Goal: Task Accomplishment & Management: Manage account settings

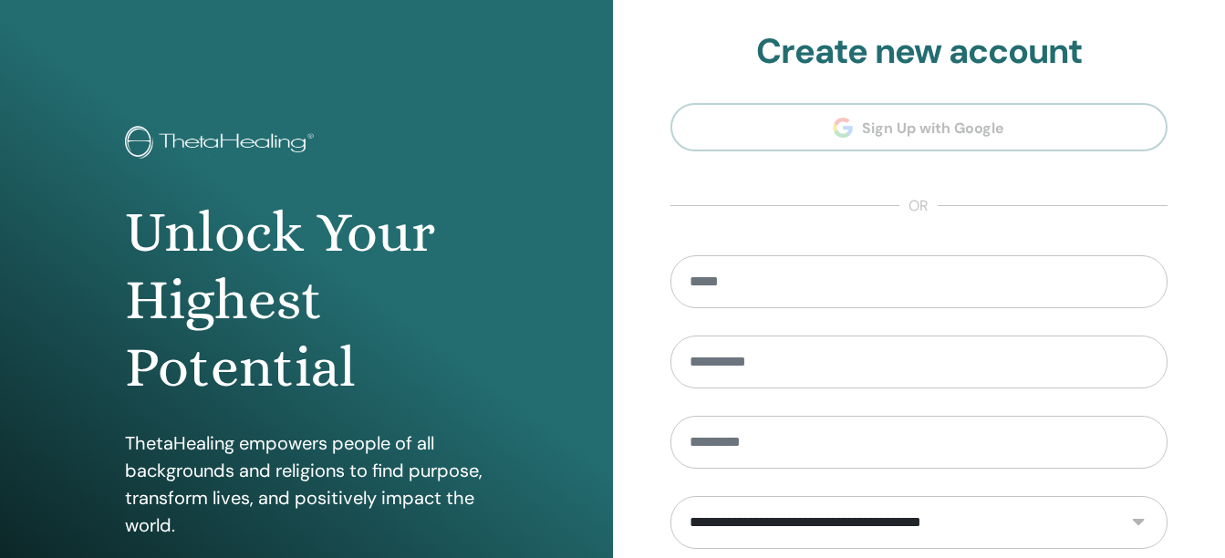
click at [847, 136] on section "**********" at bounding box center [920, 413] width 498 height 764
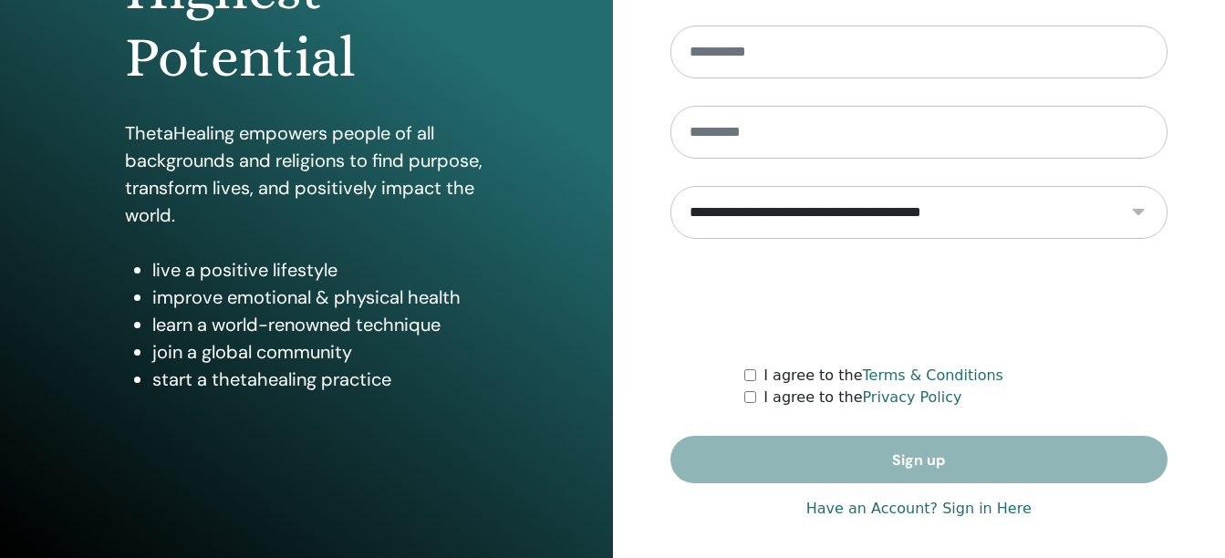
scroll to position [317, 0]
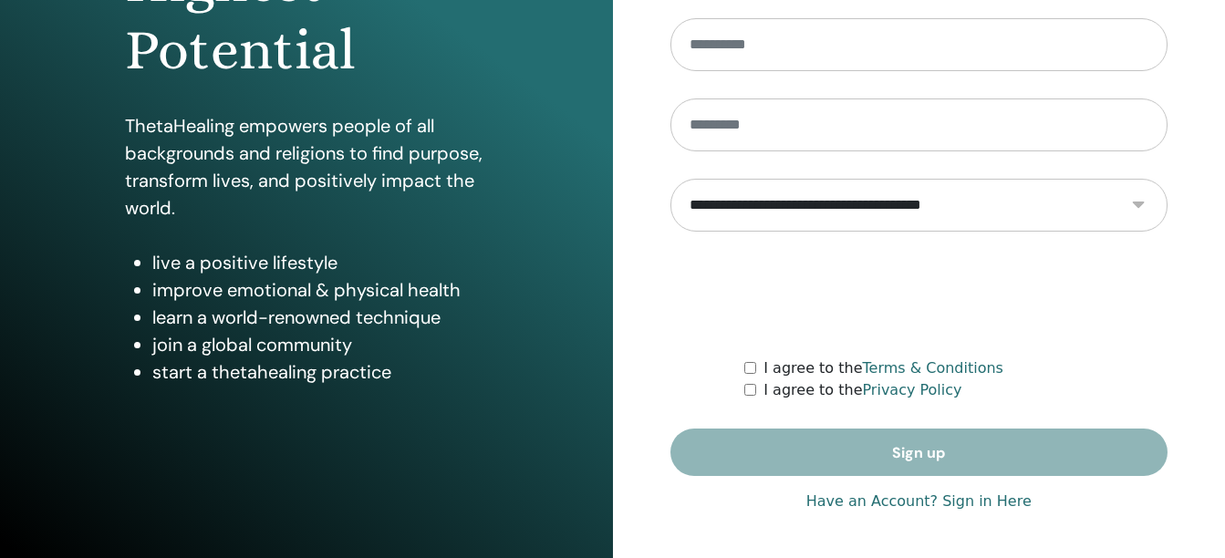
click at [905, 500] on link "Have an Account? Sign in Here" at bounding box center [918, 502] width 225 height 22
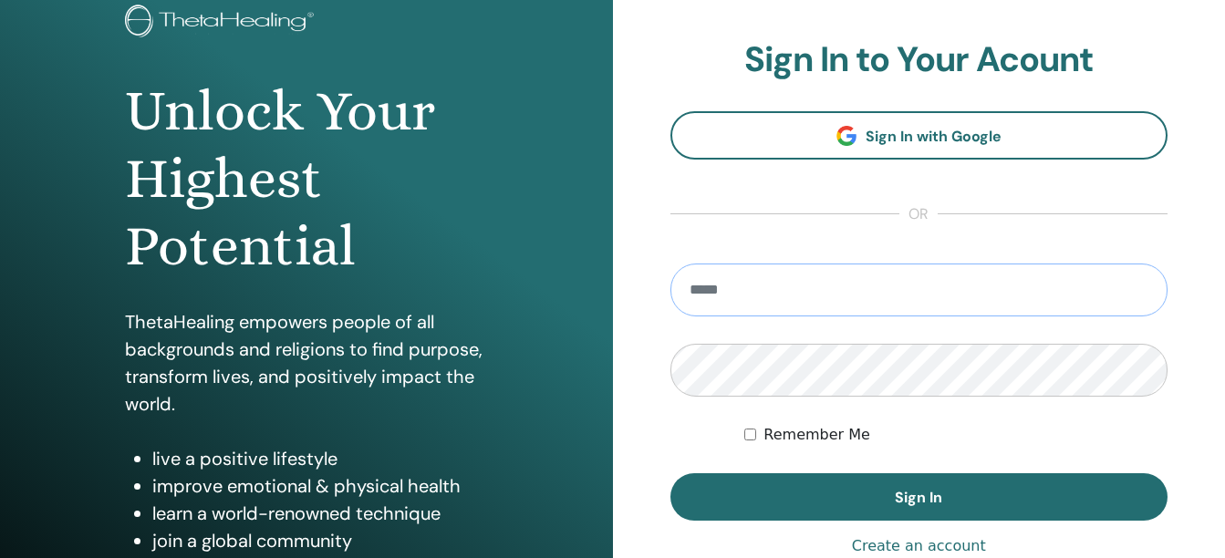
scroll to position [123, 0]
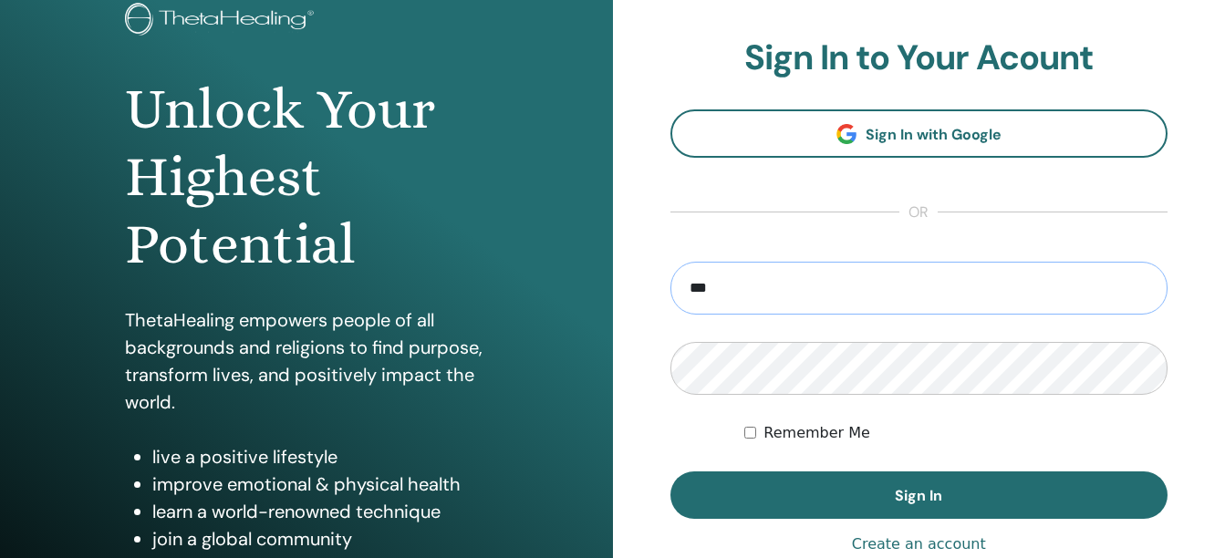
type input "**********"
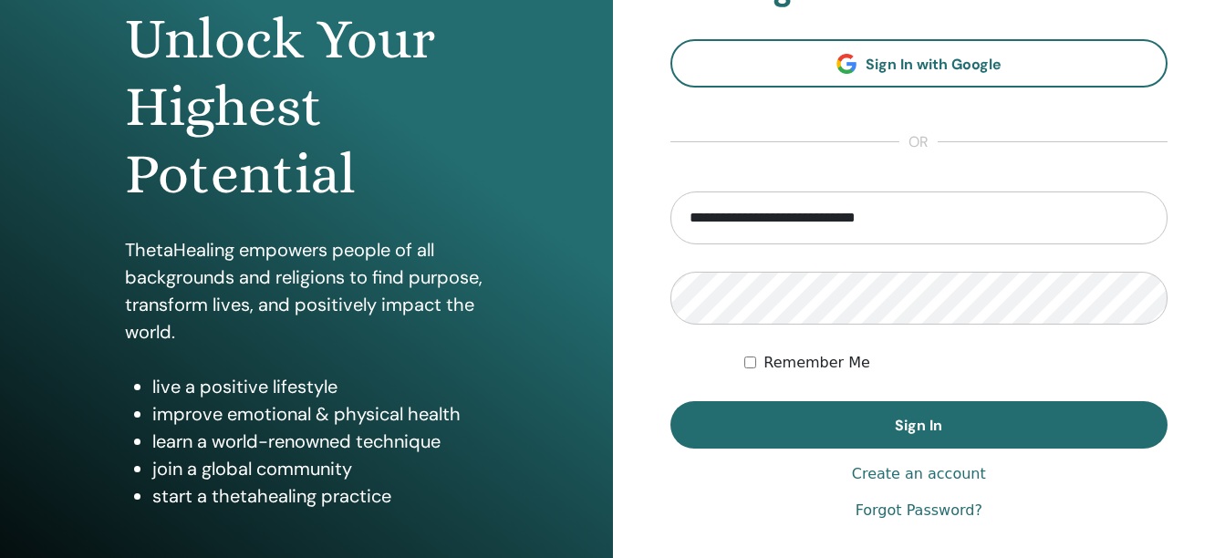
scroll to position [317, 0]
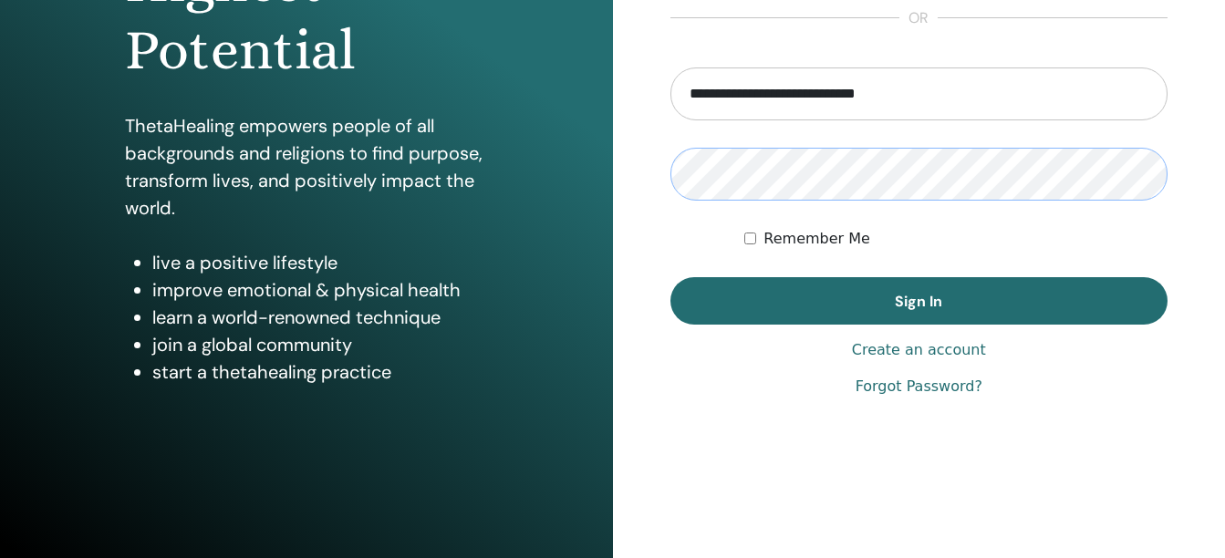
click at [671, 277] on button "Sign In" at bounding box center [920, 300] width 498 height 47
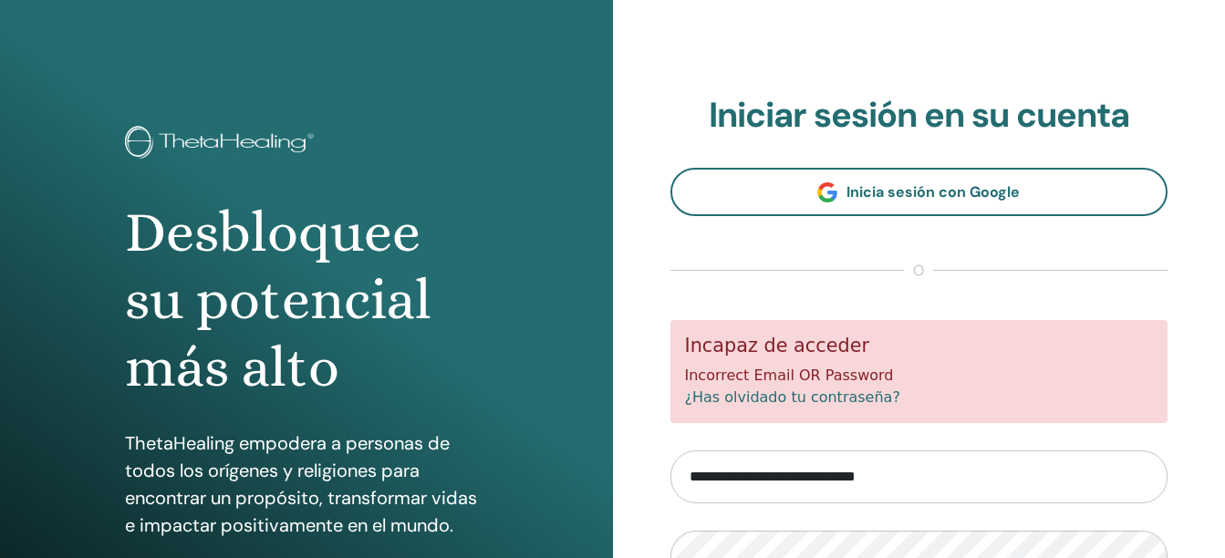
click at [806, 397] on link "¿Has olvidado tu contraseña?" at bounding box center [792, 397] width 215 height 17
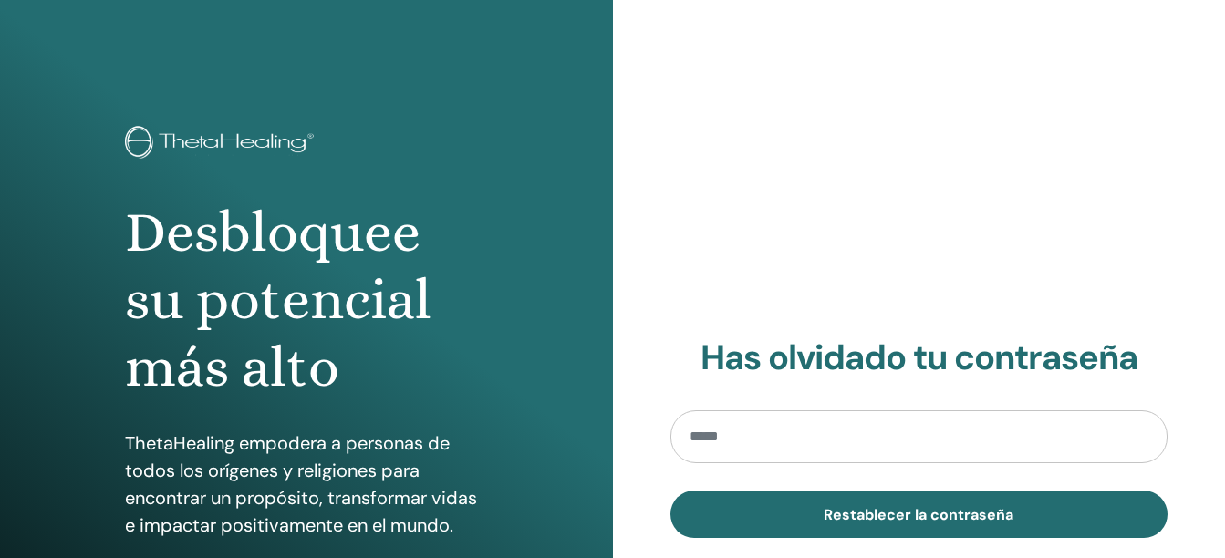
click at [810, 435] on input "email" at bounding box center [920, 437] width 498 height 53
type input "**********"
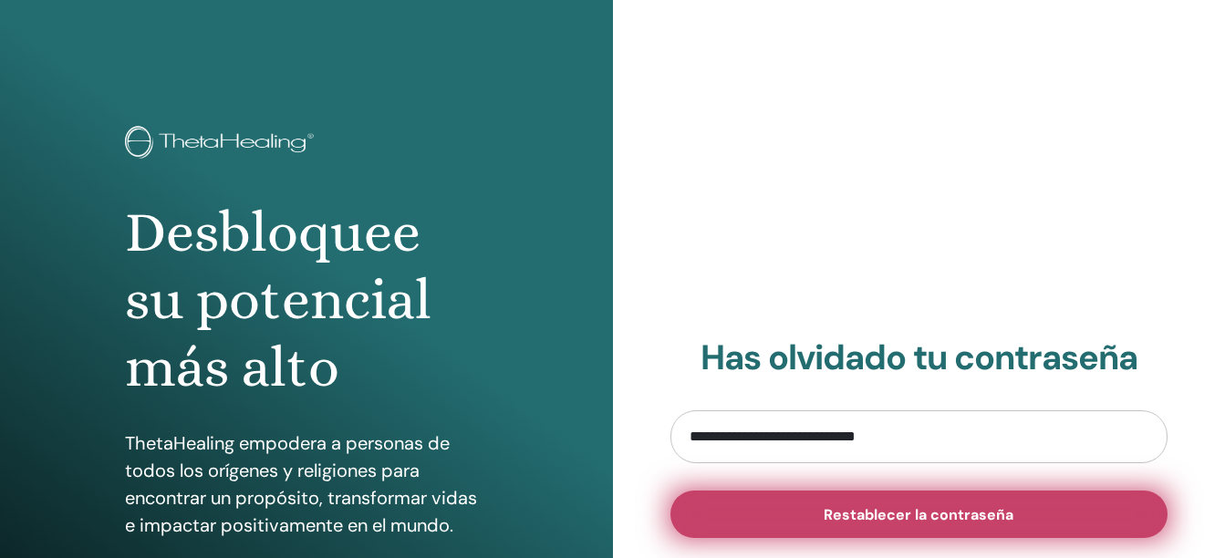
click at [882, 510] on span "Restablecer la contraseña" at bounding box center [919, 514] width 190 height 19
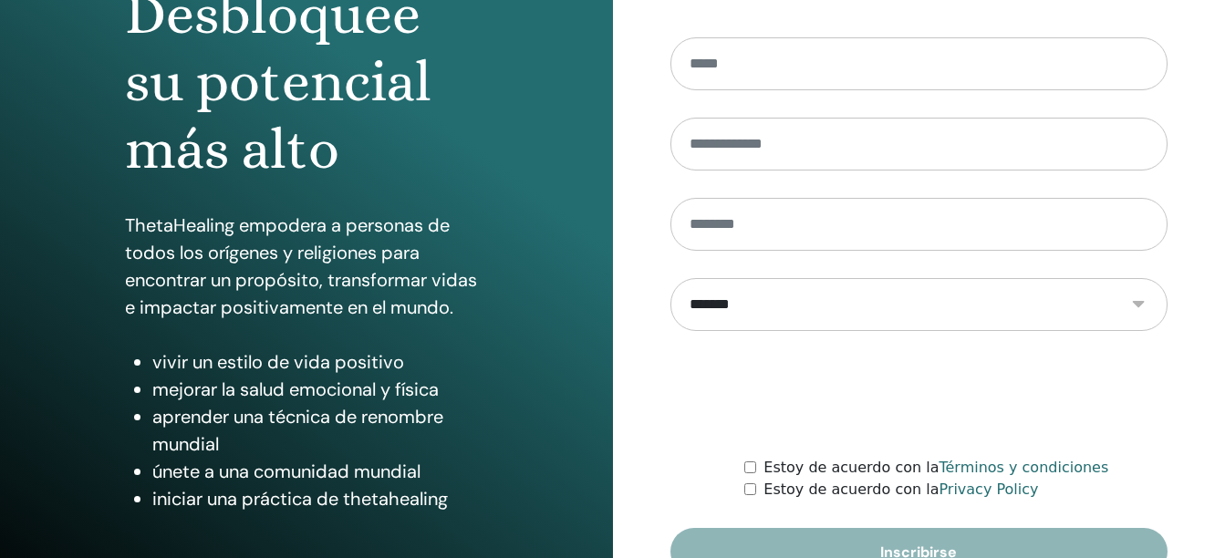
scroll to position [317, 0]
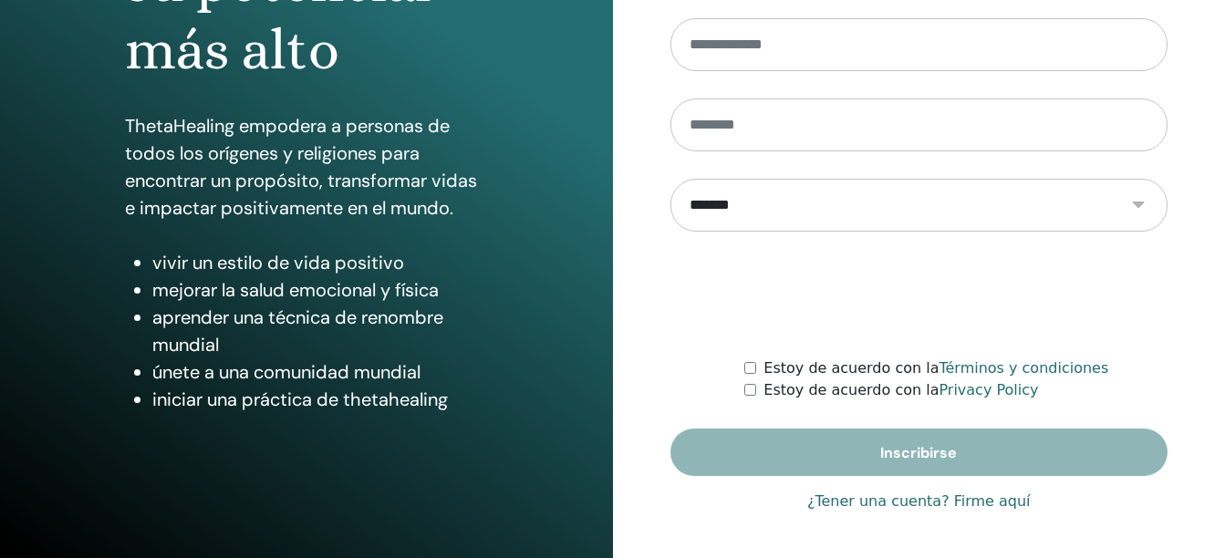
type input "**********"
click at [893, 504] on link "¿Tener una cuenta? Firme aquí" at bounding box center [919, 502] width 224 height 22
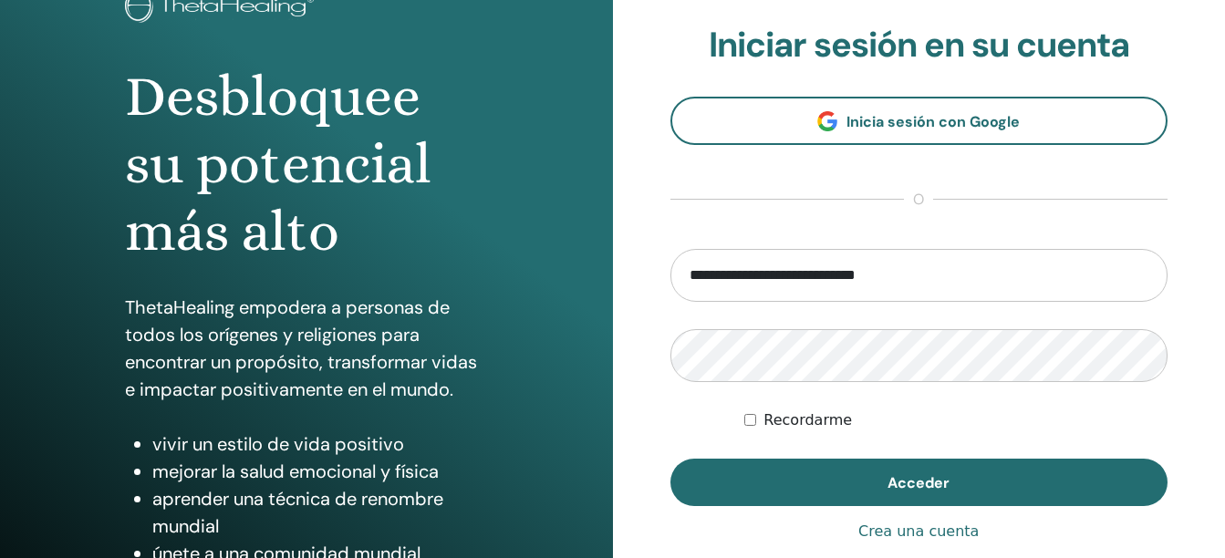
scroll to position [137, 0]
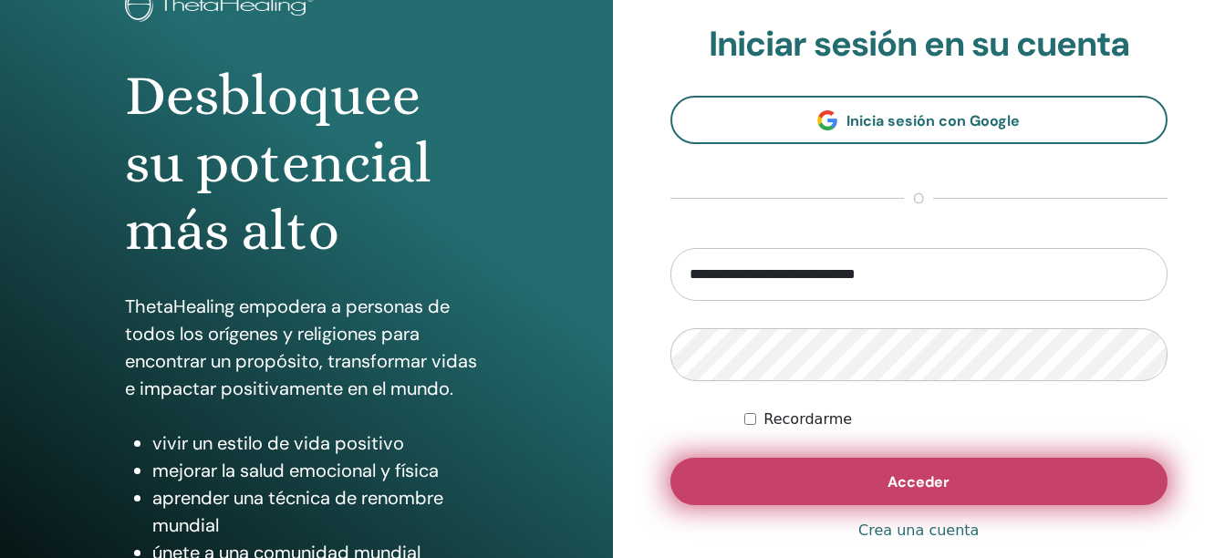
drag, startPoint x: 874, startPoint y: 479, endPoint x: 815, endPoint y: 487, distance: 59.9
click at [815, 487] on button "Acceder" at bounding box center [920, 481] width 498 height 47
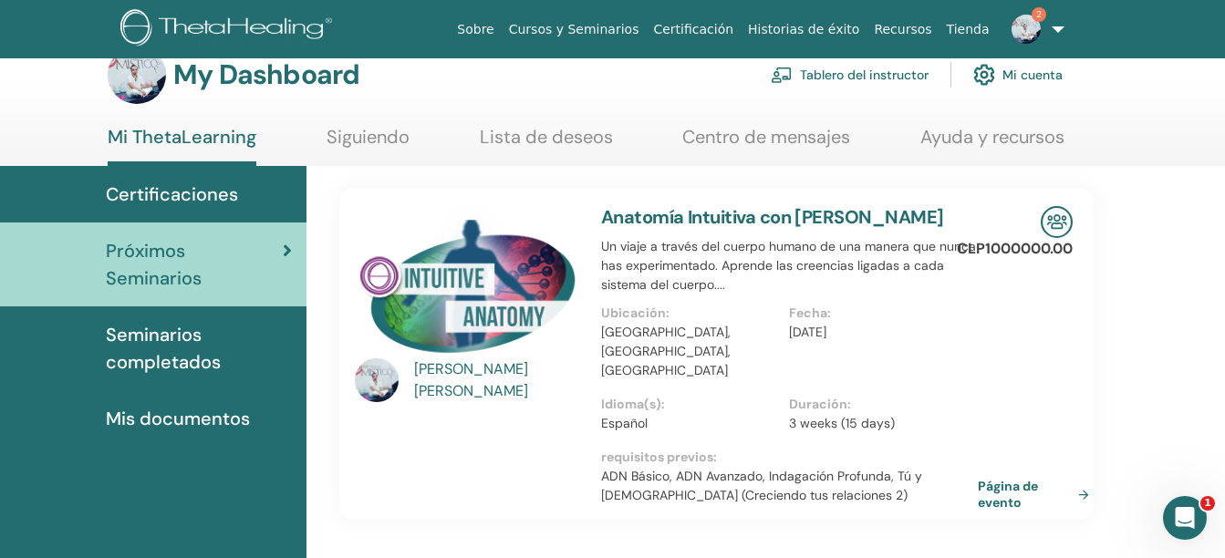
scroll to position [36, 0]
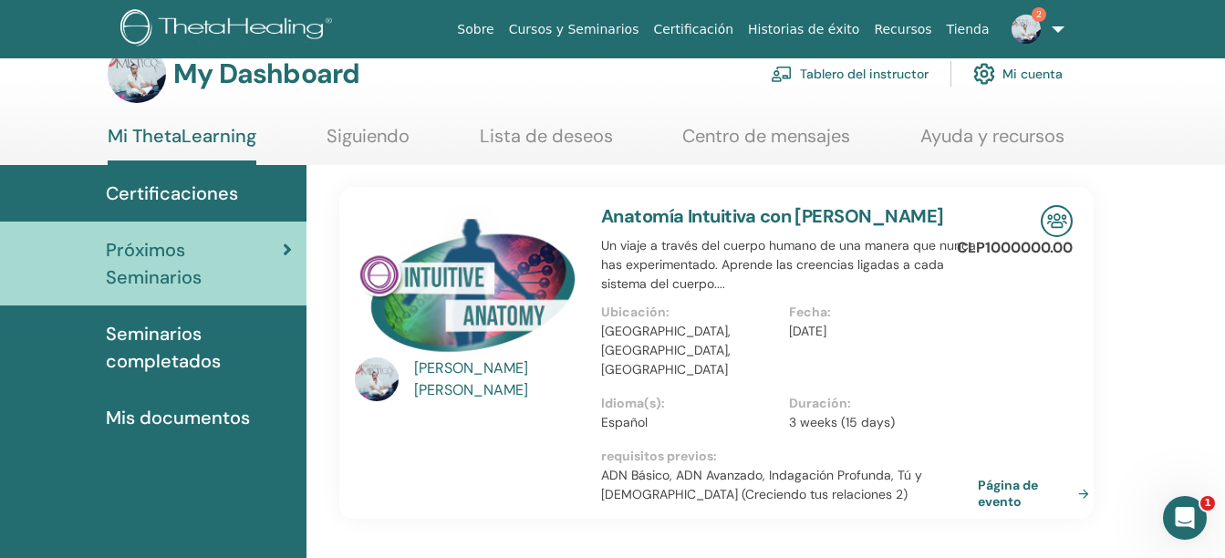
drag, startPoint x: 0, startPoint y: 0, endPoint x: 878, endPoint y: 244, distance: 911.0
click at [878, 227] on h3 "Anatomía Intuitiva con [PERSON_NAME]" at bounding box center [789, 216] width 377 height 22
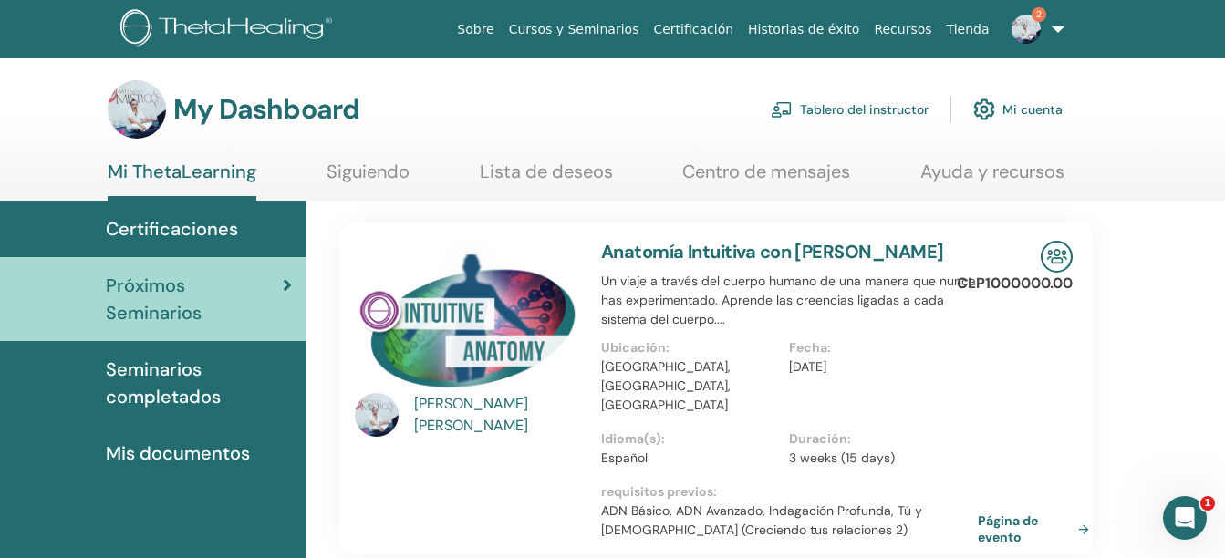
click at [868, 110] on link "Tablero del instructor" at bounding box center [850, 109] width 158 height 40
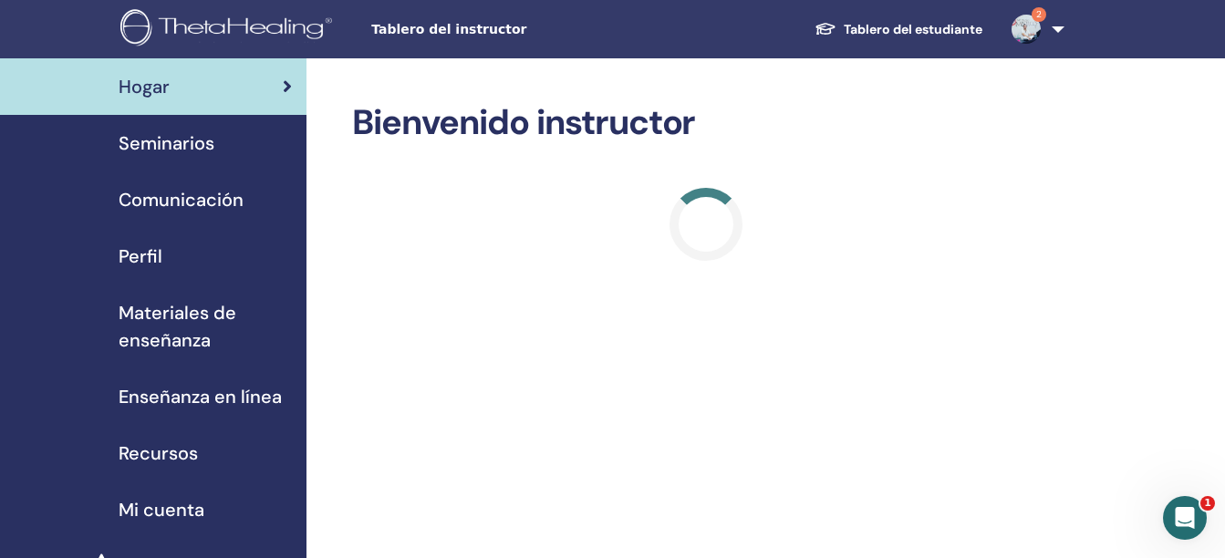
click at [147, 317] on span "Materiales de enseñanza" at bounding box center [205, 326] width 173 height 55
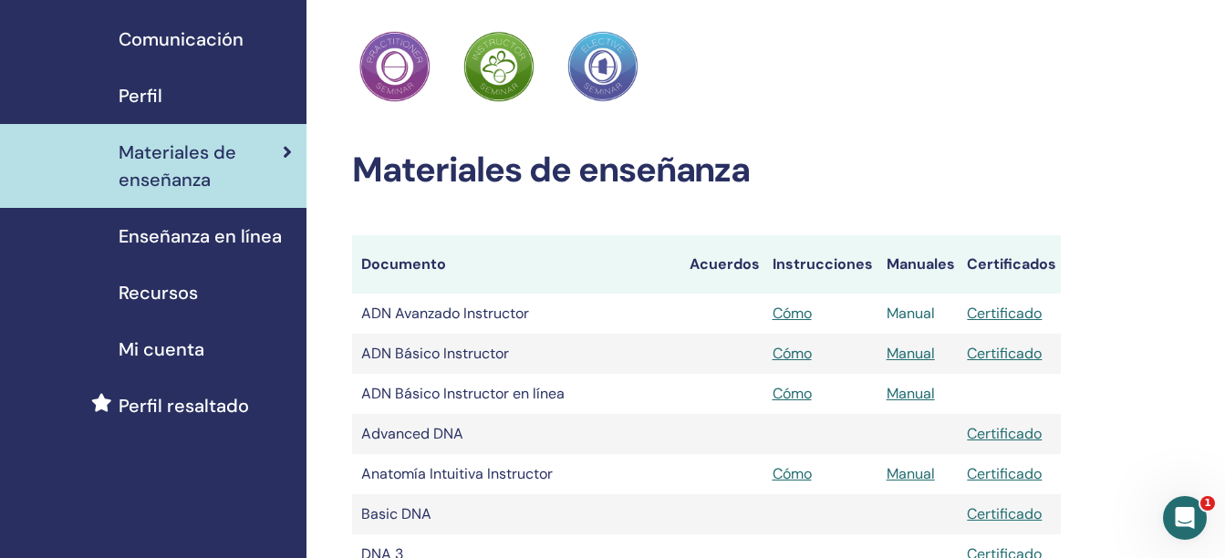
click at [900, 307] on link "Manual" at bounding box center [911, 313] width 48 height 19
